Goal: Task Accomplishment & Management: Manage account settings

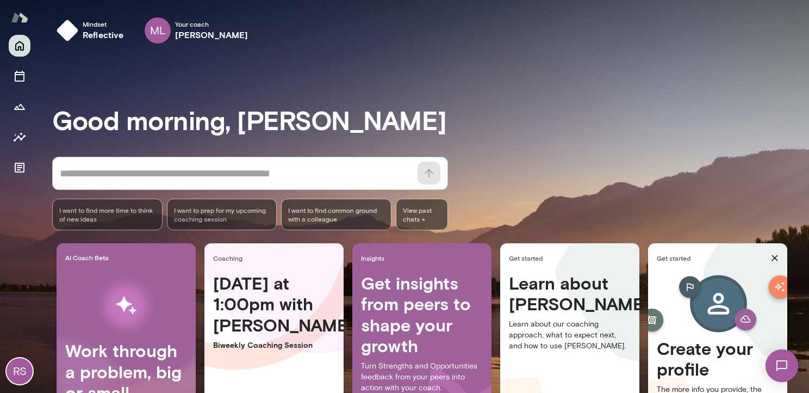
click at [393, 310] on h4 "Get insights from peers to shape your growth" at bounding box center [422, 315] width 122 height 84
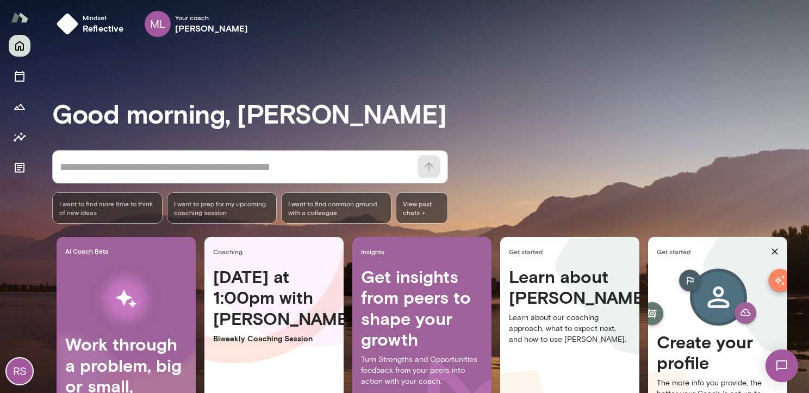
scroll to position [77, 0]
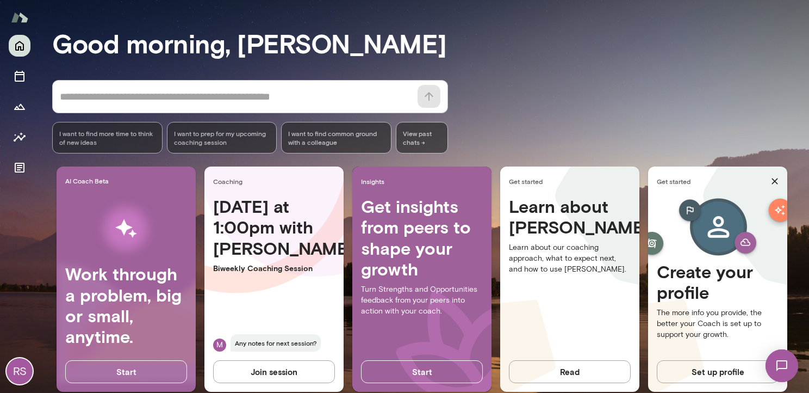
click at [276, 373] on button "Join session" at bounding box center [274, 371] width 122 height 23
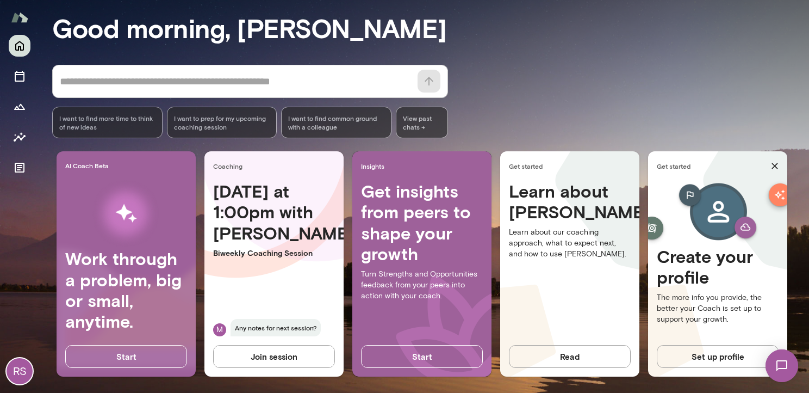
scroll to position [106, 0]
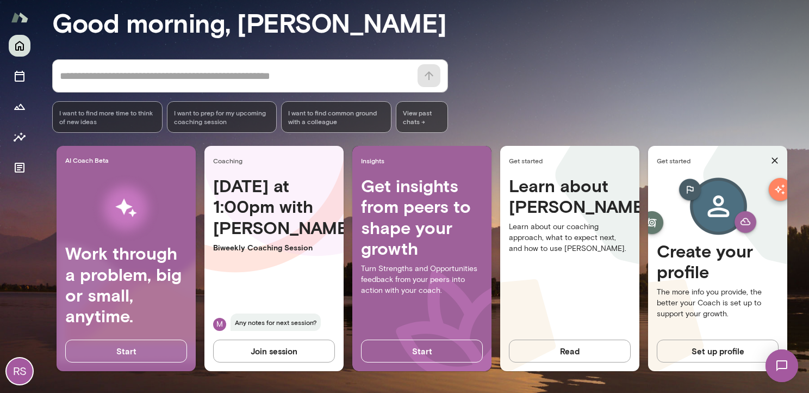
click at [728, 343] on button "Set up profile" at bounding box center [718, 350] width 122 height 23
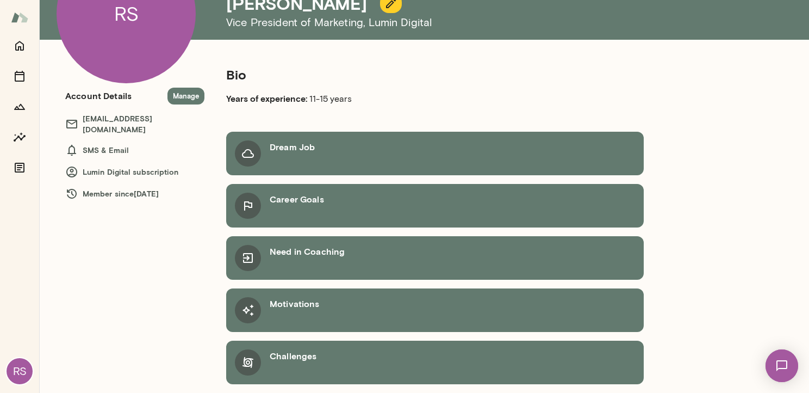
scroll to position [99, 0]
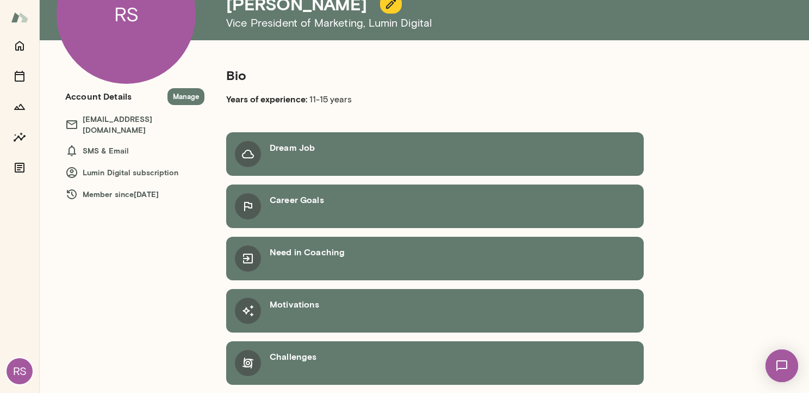
click at [266, 147] on div "Dream Job" at bounding box center [435, 154] width 418 height 44
click at [284, 148] on h6 "Dream Job" at bounding box center [292, 147] width 45 height 13
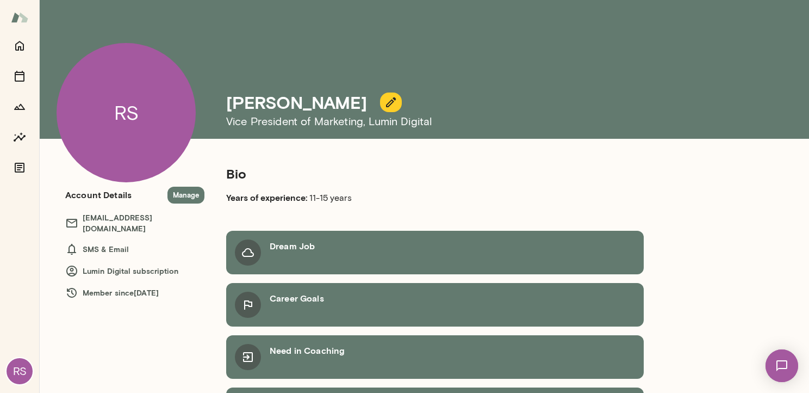
scroll to position [0, 0]
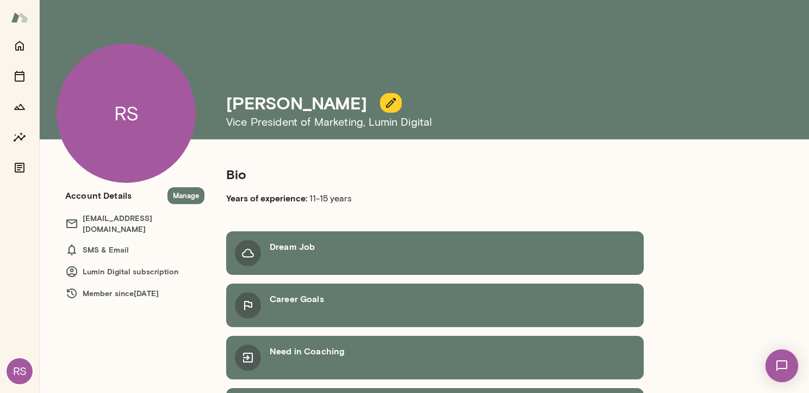
click at [380, 104] on button "button" at bounding box center [391, 103] width 22 height 20
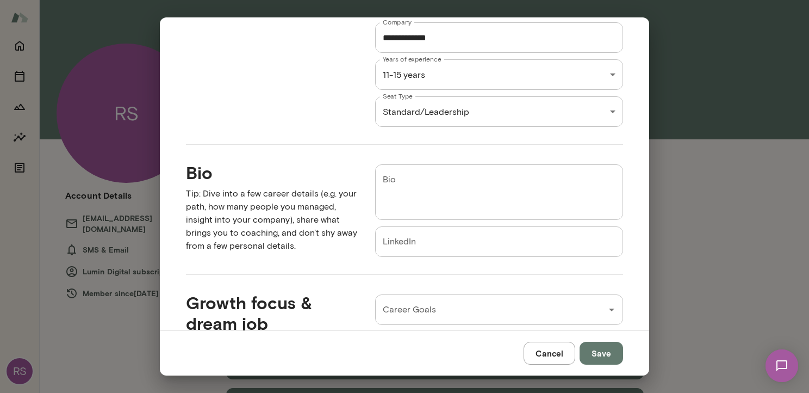
scroll to position [192, 0]
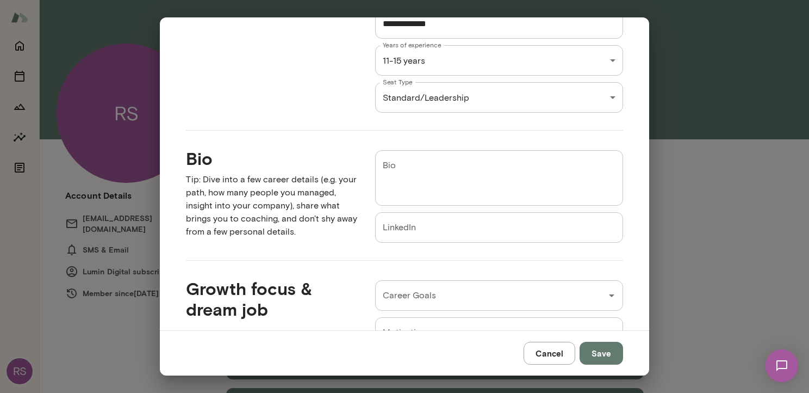
click at [424, 171] on textarea "Bio" at bounding box center [499, 178] width 233 height 38
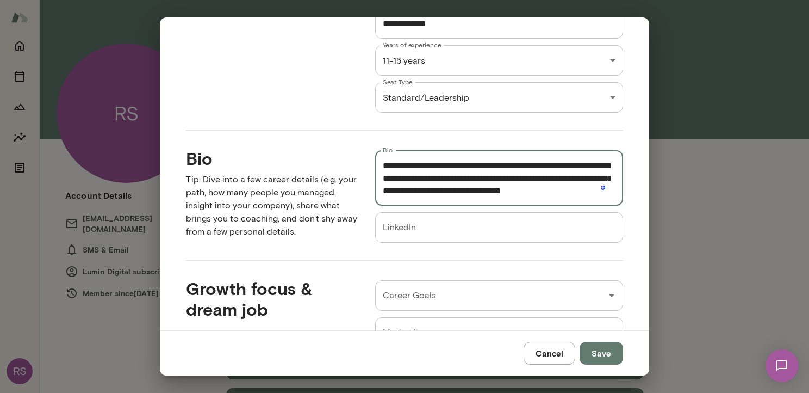
scroll to position [11, 0]
type textarea "**********"
click at [420, 227] on input "LinkedIn" at bounding box center [499, 227] width 248 height 30
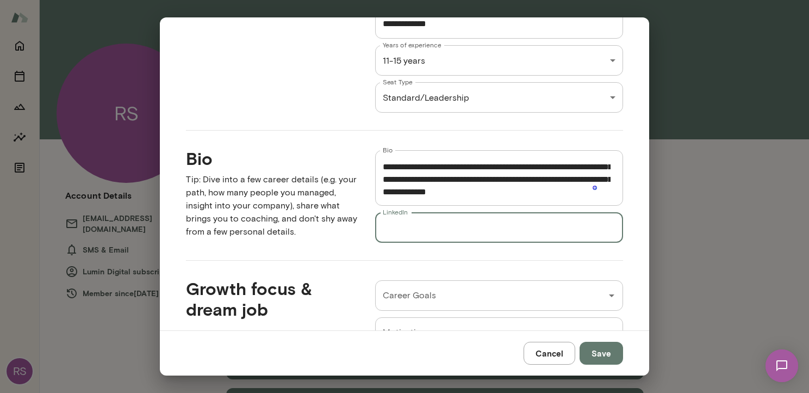
paste input "**********"
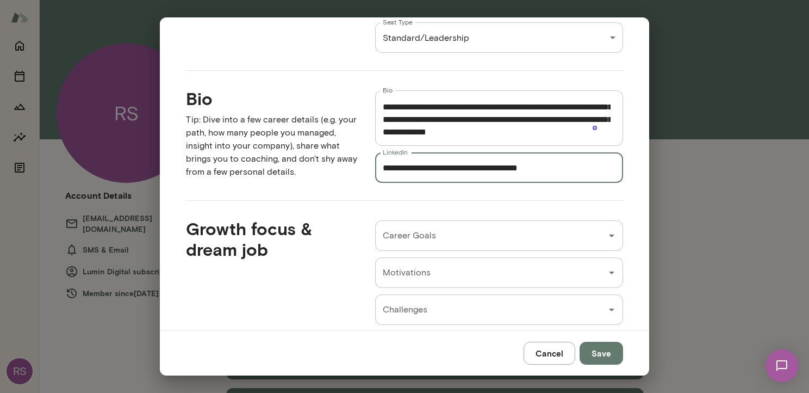
scroll to position [289, 0]
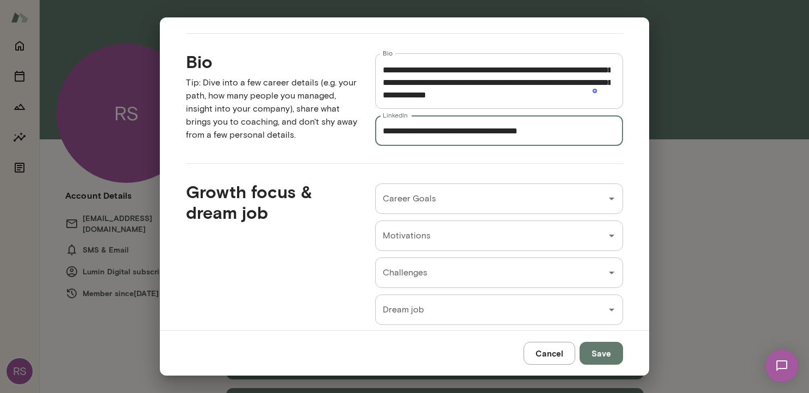
type input "**********"
click at [527, 197] on input "Career Goals" at bounding box center [491, 198] width 222 height 21
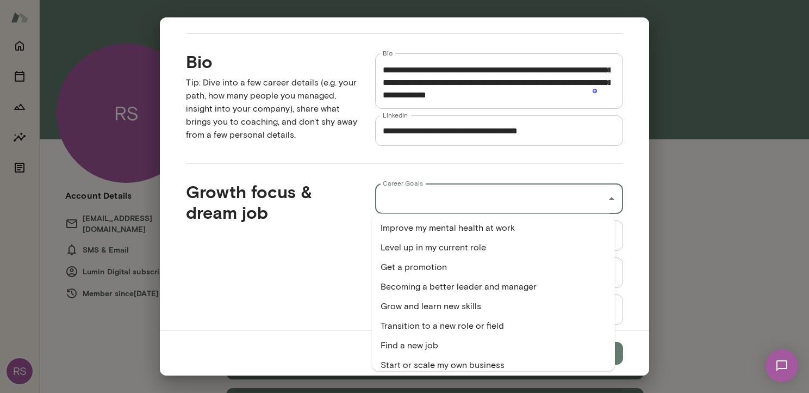
click at [537, 292] on li "Becoming a better leader and manager" at bounding box center [493, 287] width 243 height 20
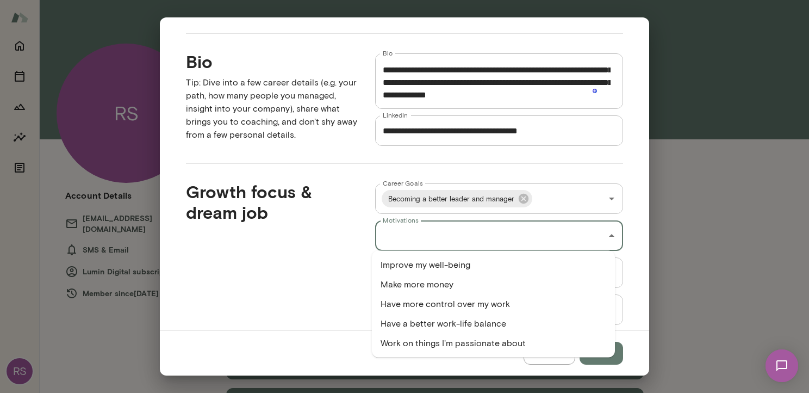
click at [530, 236] on input "Motivations" at bounding box center [491, 235] width 222 height 21
click at [456, 268] on li "Improve my well-being" at bounding box center [493, 265] width 243 height 20
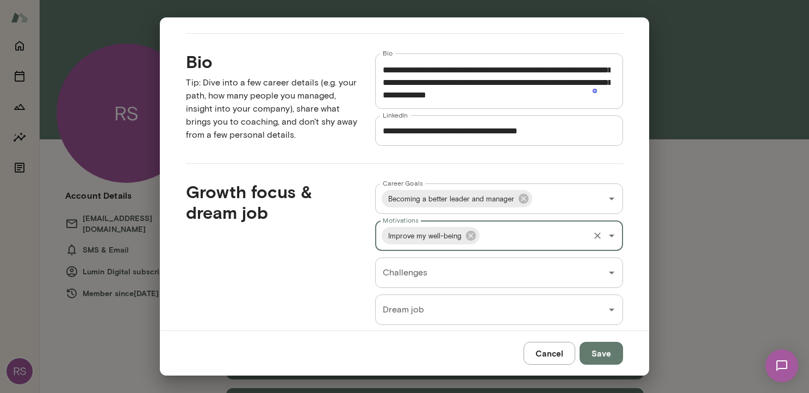
click at [499, 279] on input "Challenges" at bounding box center [491, 272] width 222 height 21
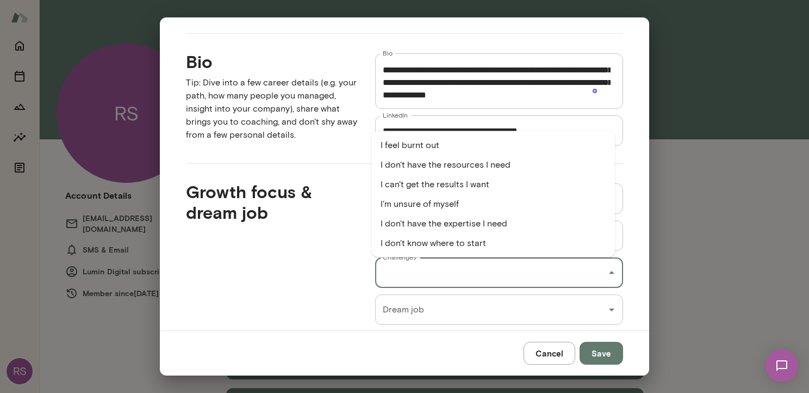
click at [469, 140] on li "I feel burnt out" at bounding box center [493, 145] width 243 height 20
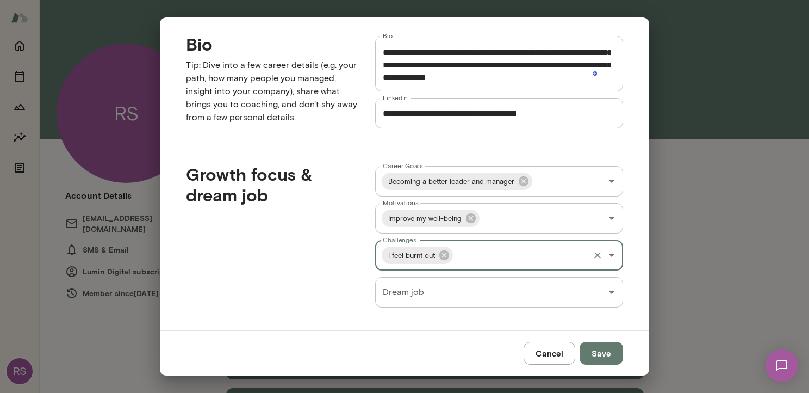
scroll to position [310, 0]
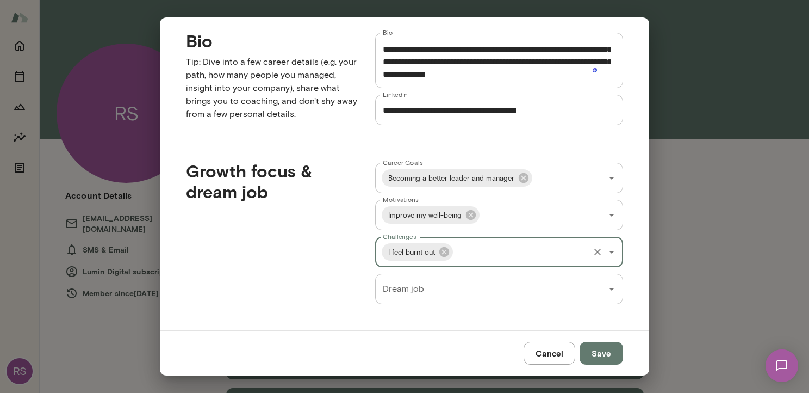
click at [499, 249] on input "Challenges" at bounding box center [521, 252] width 133 height 21
click at [308, 254] on div "Growth focus & dream job" at bounding box center [263, 223] width 189 height 161
click at [485, 292] on input "Dream job" at bounding box center [491, 289] width 222 height 21
click at [283, 332] on div "Cancel Save" at bounding box center [405, 352] width 490 height 45
click at [440, 293] on input "Dream job" at bounding box center [491, 289] width 222 height 21
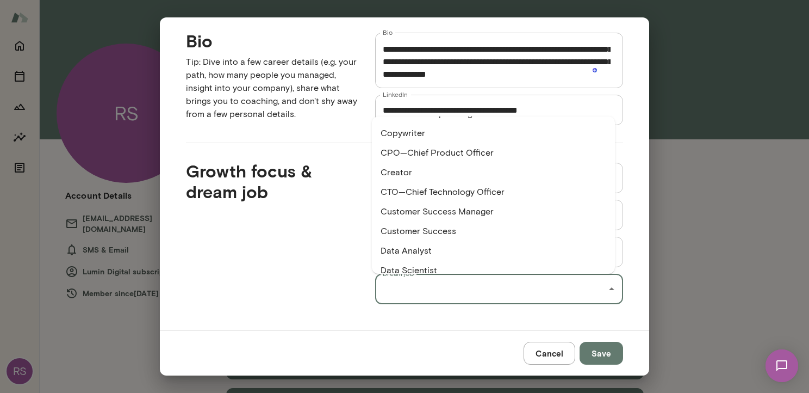
scroll to position [689, 0]
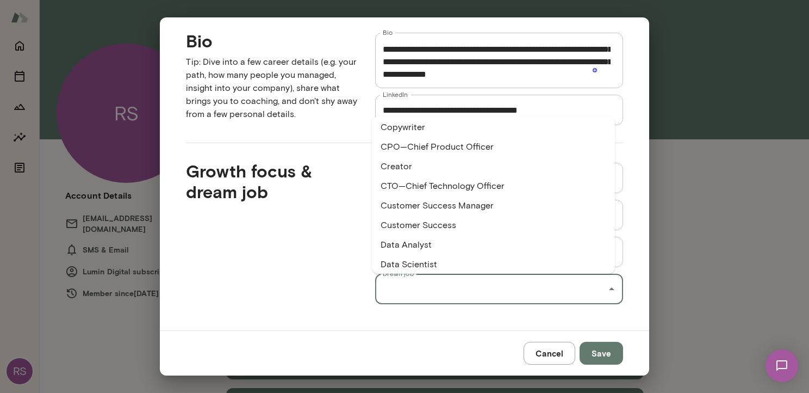
click at [309, 236] on div "Growth focus & dream job" at bounding box center [263, 223] width 189 height 161
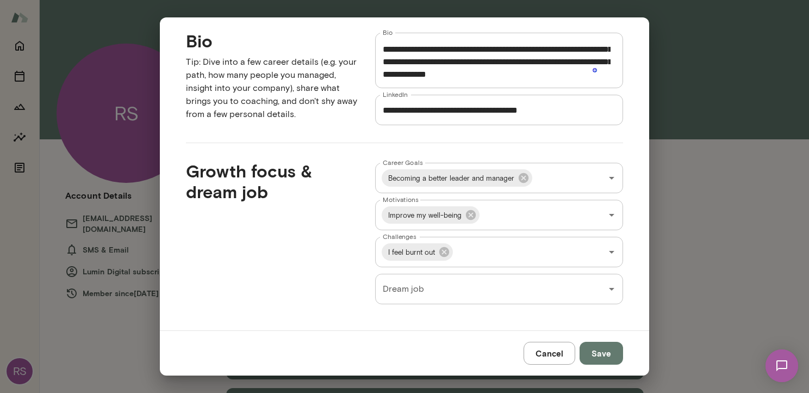
click at [606, 354] on button "Save" at bounding box center [602, 353] width 44 height 23
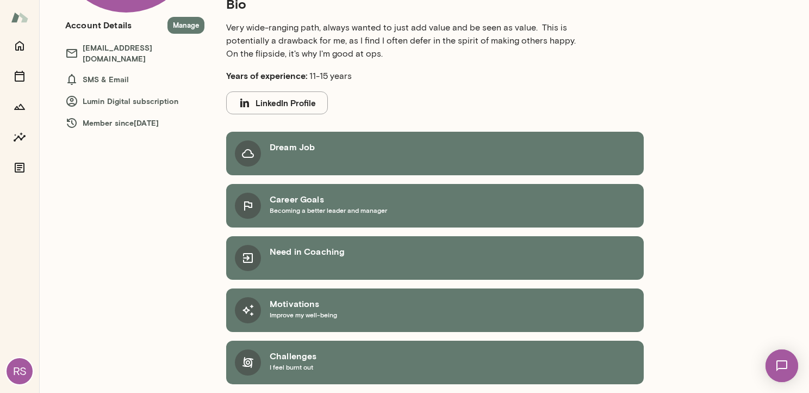
scroll to position [0, 0]
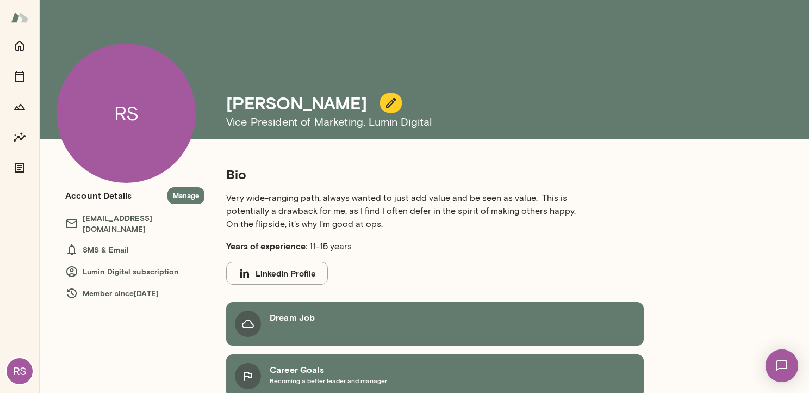
click at [19, 13] on img at bounding box center [19, 17] width 17 height 21
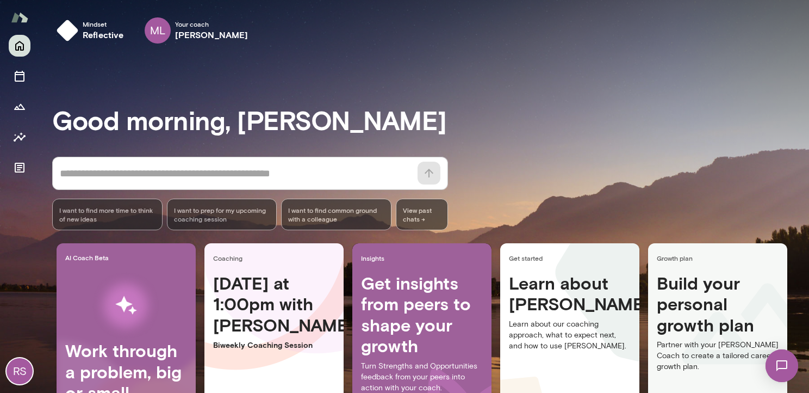
click at [191, 217] on span "I want to prep for my upcoming coaching session" at bounding box center [222, 214] width 96 height 17
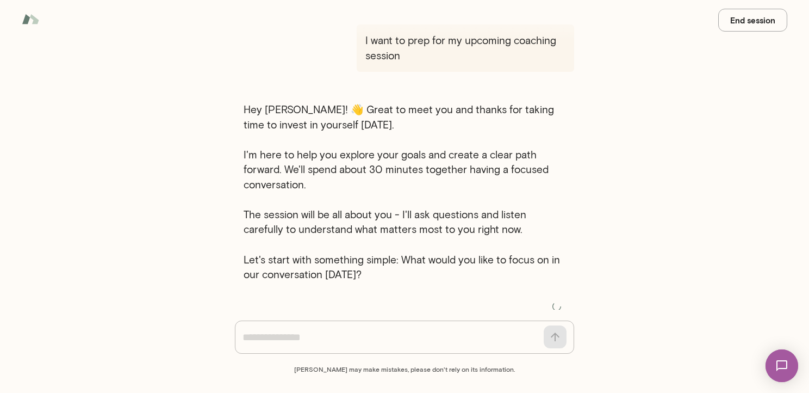
scroll to position [39, 0]
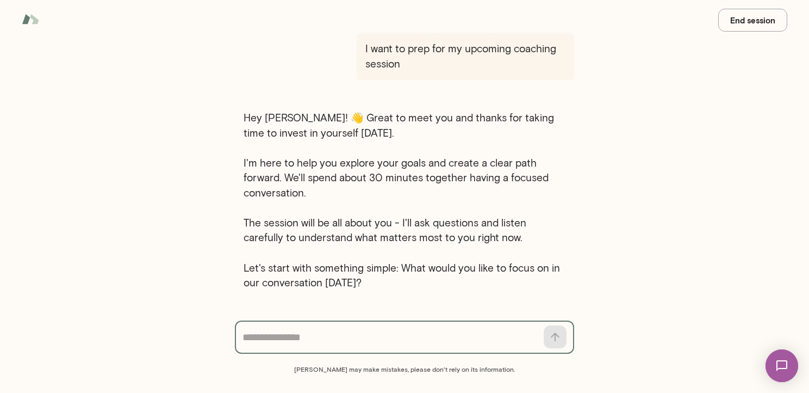
click at [417, 221] on span "Hey Ryan! 👋 Great to meet you and thanks for taking time to invest in yourself …" at bounding box center [405, 200] width 322 height 180
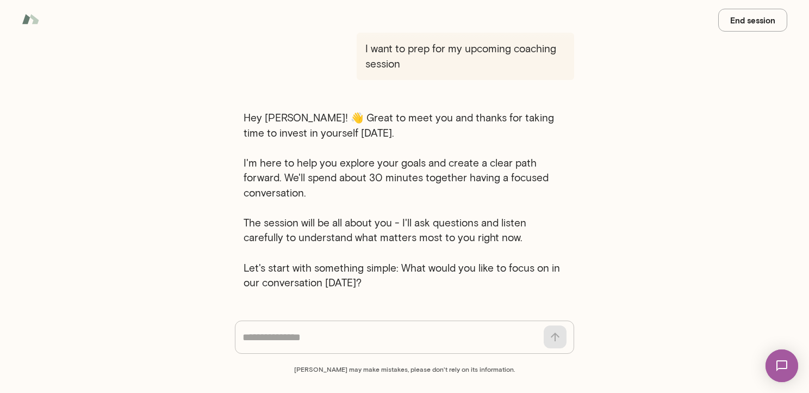
click at [382, 327] on div "* ​ ​" at bounding box center [404, 336] width 339 height 33
